Goal: Book appointment/travel/reservation

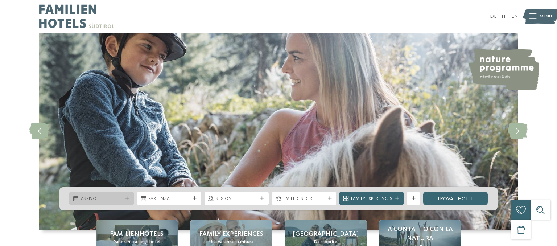
click at [101, 200] on span "Arrivo" at bounding box center [101, 199] width 41 height 7
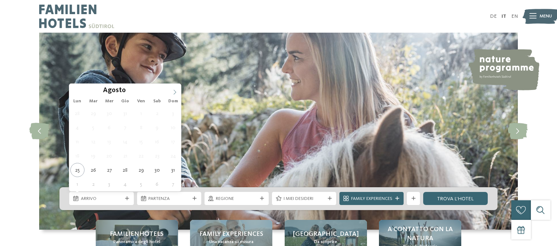
click at [173, 89] on span at bounding box center [175, 90] width 12 height 12
click at [173, 90] on icon at bounding box center [174, 92] width 5 height 5
type div "17.10.2025"
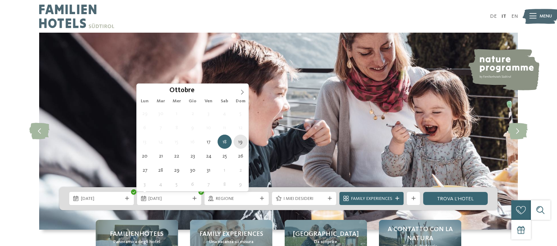
type div "19.10.2025"
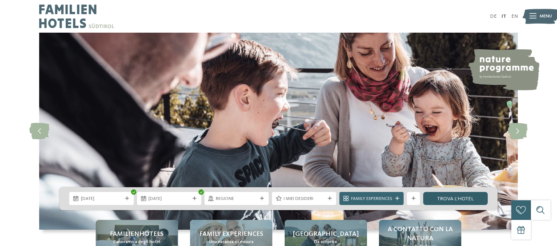
click at [468, 200] on link "trova l’hotel" at bounding box center [455, 198] width 64 height 13
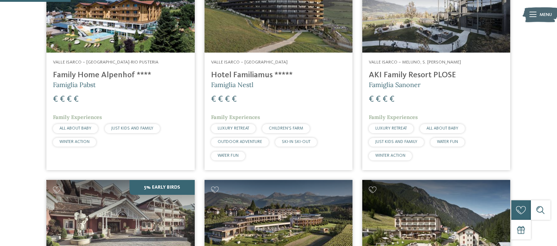
scroll to position [210, 0]
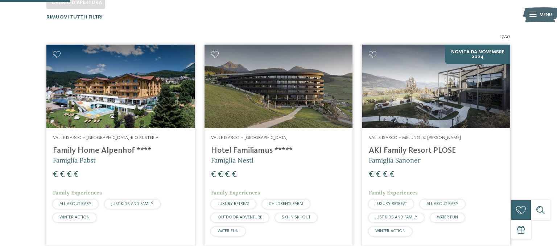
click at [148, 105] on img at bounding box center [120, 86] width 148 height 83
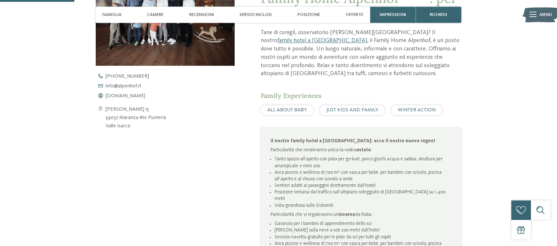
scroll to position [268, 0]
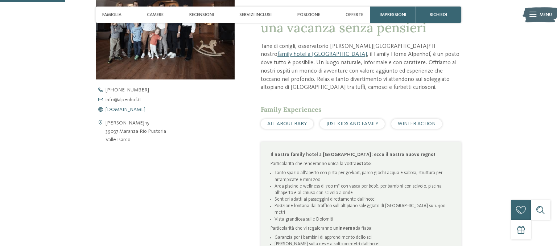
click at [124, 111] on span "[DOMAIN_NAME]" at bounding box center [126, 109] width 40 height 5
